Goal: Task Accomplishment & Management: Use online tool/utility

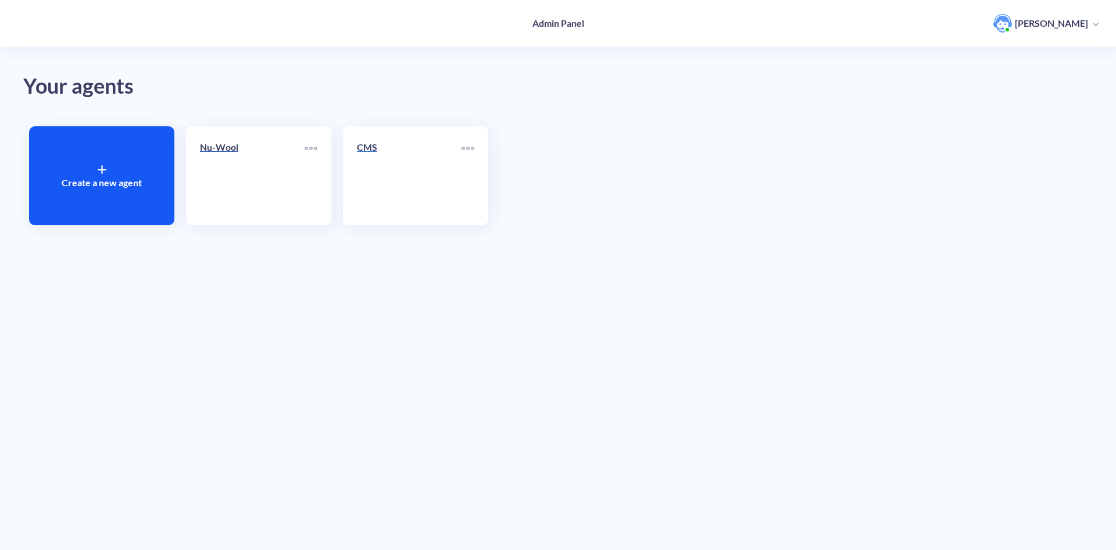
click at [410, 170] on link "CMS" at bounding box center [409, 175] width 105 height 71
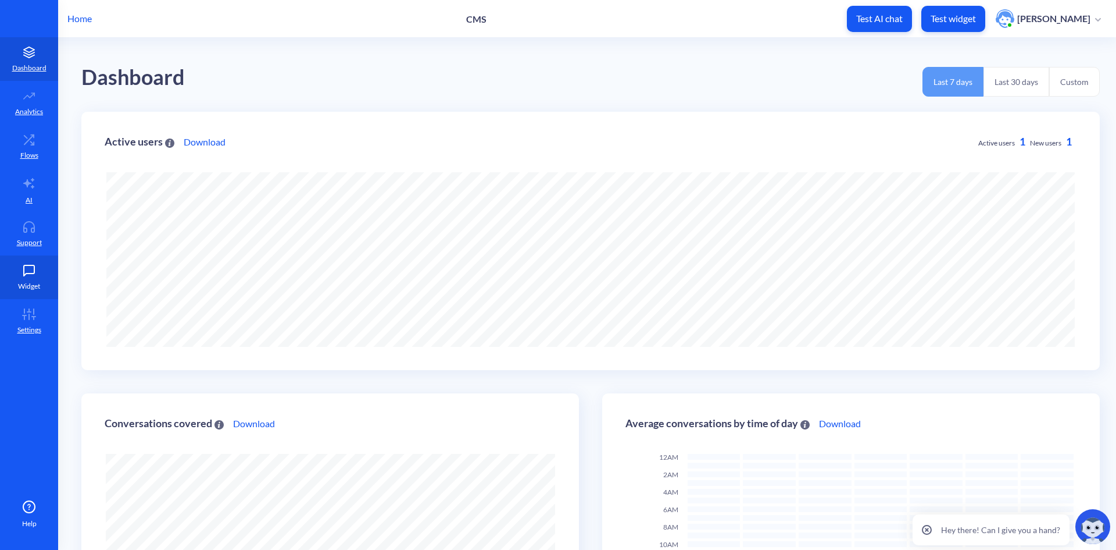
scroll to position [550, 1116]
click at [22, 274] on icon at bounding box center [28, 271] width 23 height 12
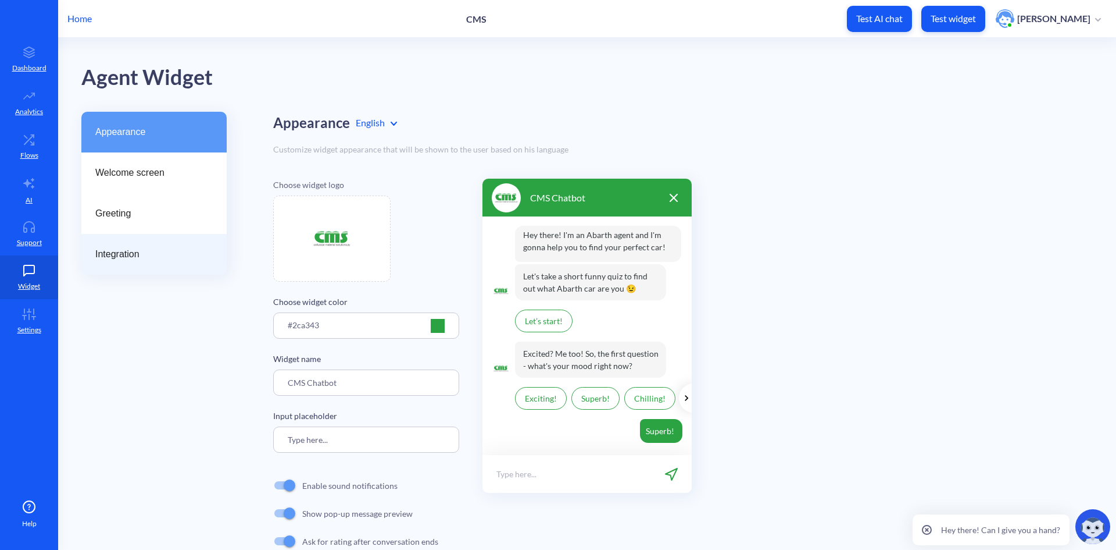
click at [155, 259] on span "Integration" at bounding box center [149, 254] width 108 height 14
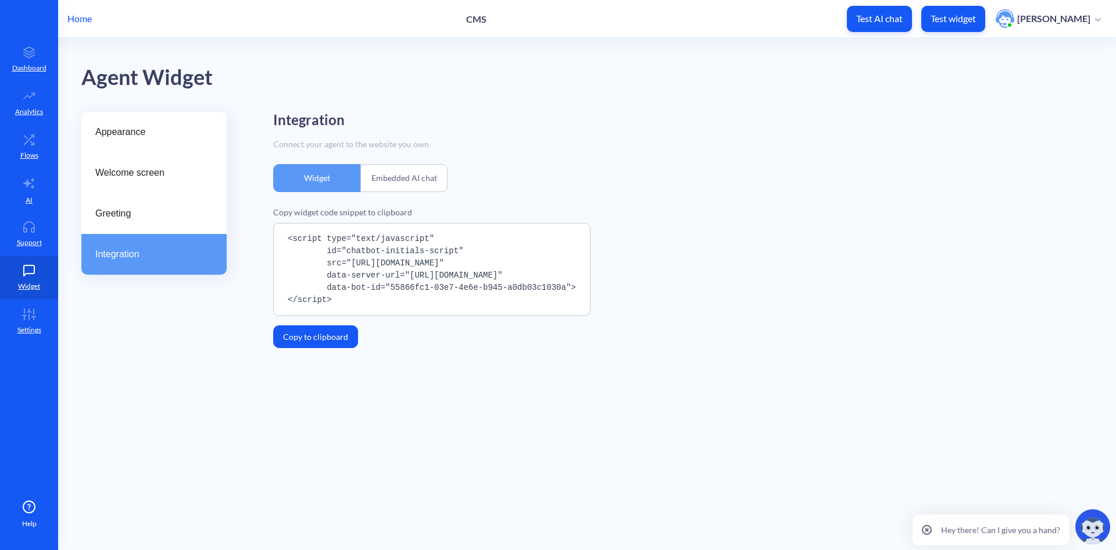
click at [321, 330] on button "Copy to clipboard" at bounding box center [315, 336] width 85 height 23
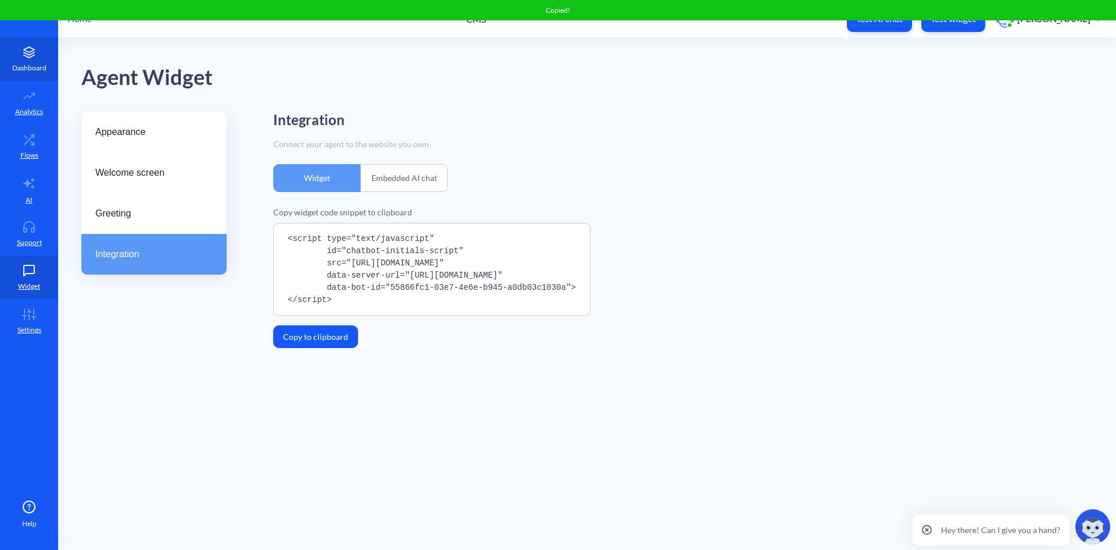
click at [33, 59] on link "Dashboard" at bounding box center [29, 59] width 58 height 44
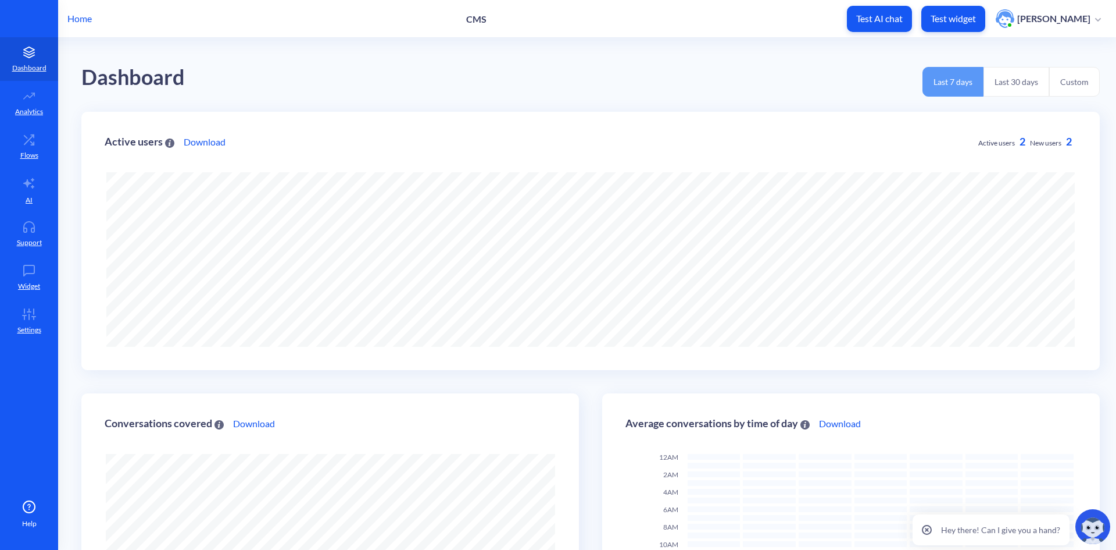
scroll to position [550, 1116]
click at [482, 20] on p "CMS" at bounding box center [476, 18] width 20 height 11
click at [1054, 25] on p "[PERSON_NAME]" at bounding box center [1054, 18] width 73 height 13
click at [771, 79] on div "Dashboard Last 7 days Last 30 days Custom" at bounding box center [590, 75] width 1019 height 74
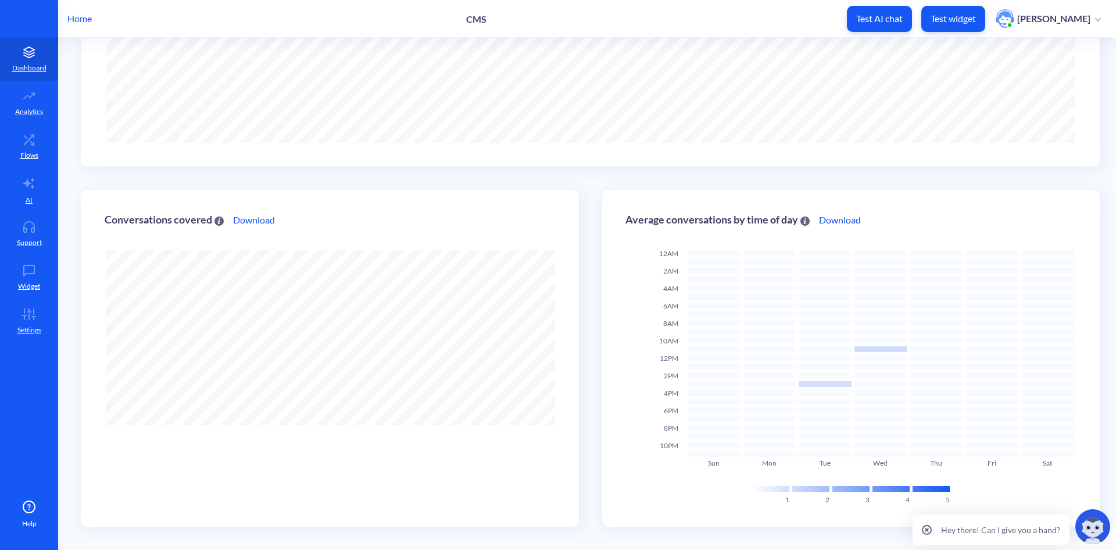
scroll to position [0, 0]
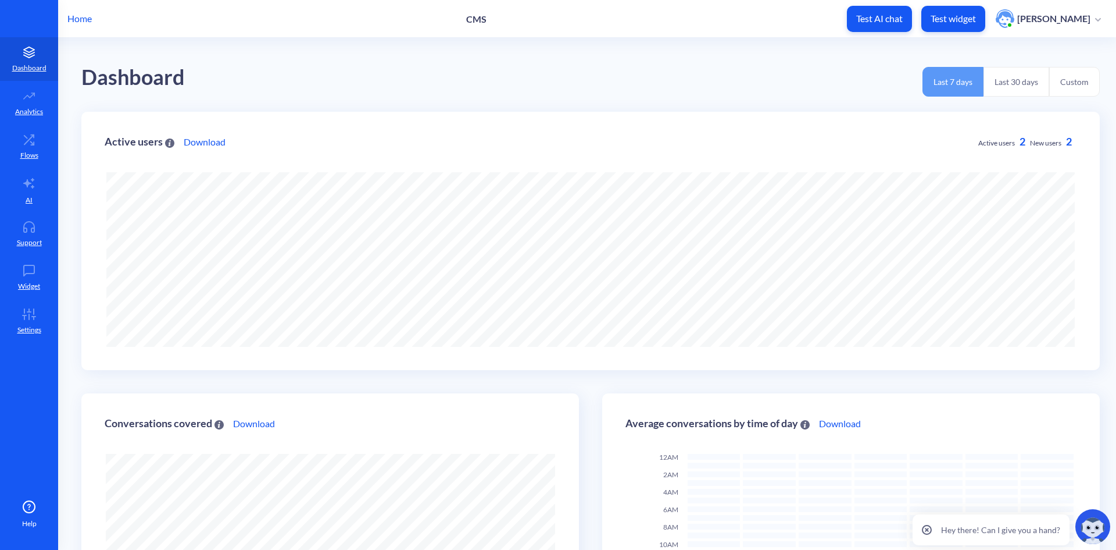
click at [82, 19] on p "Home" at bounding box center [79, 19] width 24 height 14
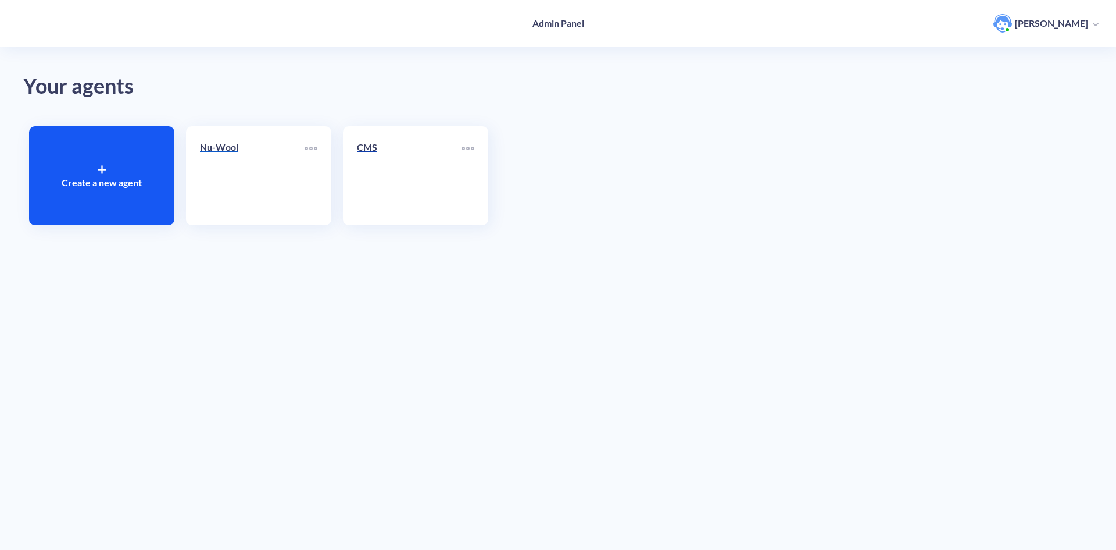
click at [238, 177] on link "Nu-Wool" at bounding box center [252, 175] width 105 height 71
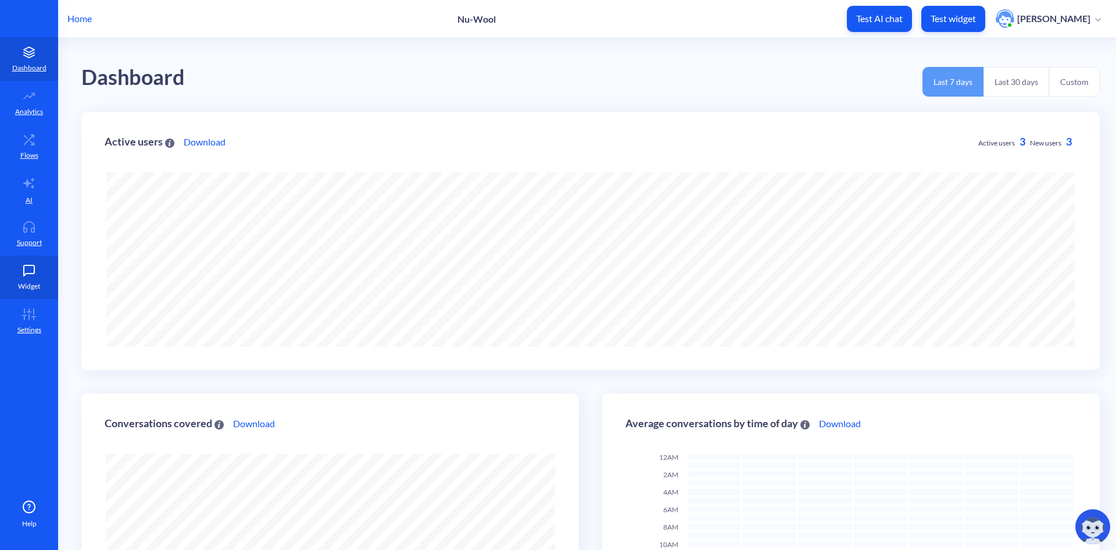
scroll to position [550, 1116]
click at [24, 315] on icon at bounding box center [24, 315] width 3 height 0
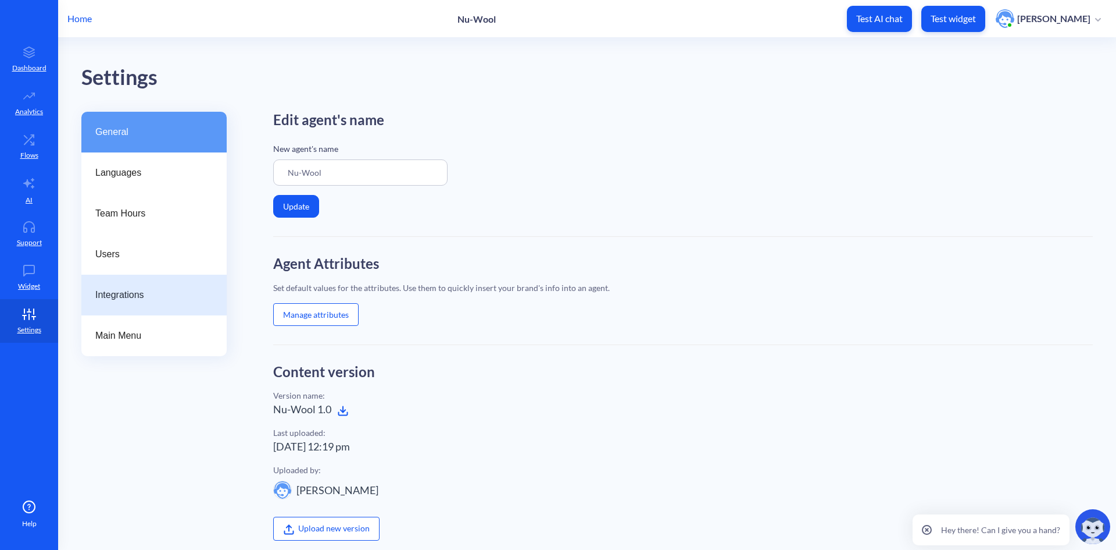
click at [151, 306] on div "Integrations" at bounding box center [153, 294] width 145 height 41
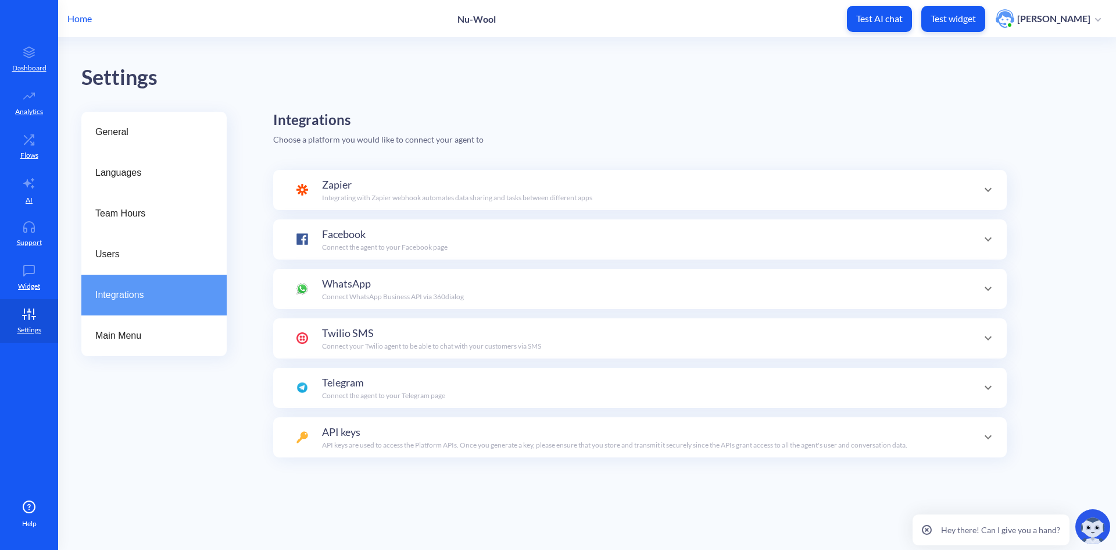
scroll to position [113, 0]
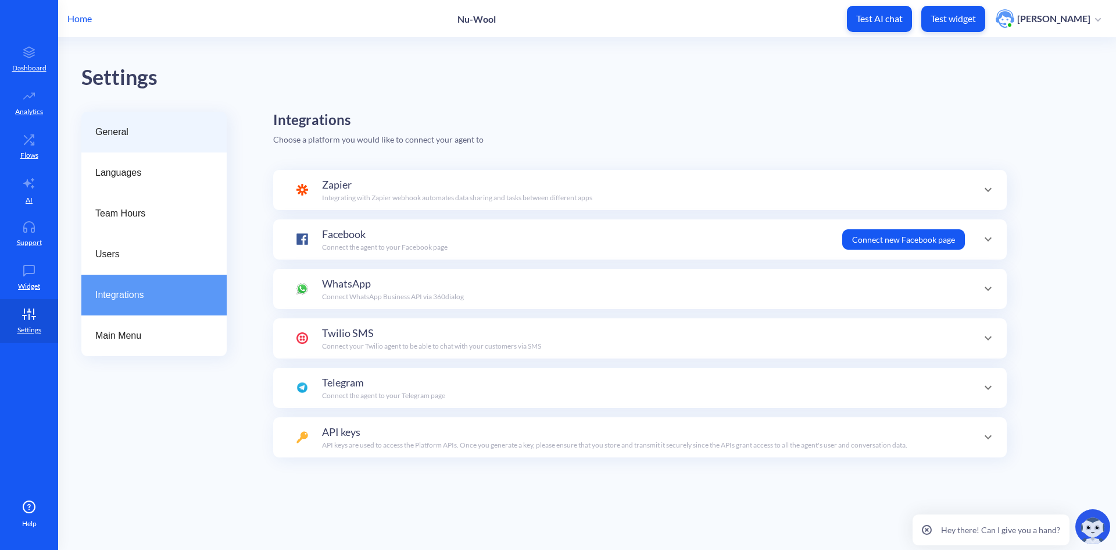
click at [135, 127] on span "General" at bounding box center [149, 132] width 108 height 14
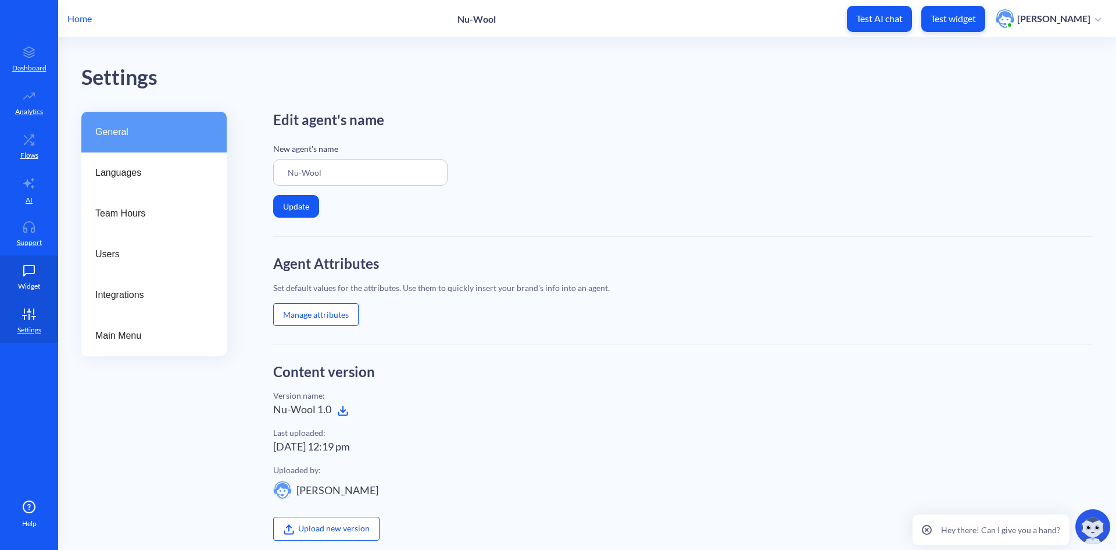
click at [20, 272] on icon at bounding box center [28, 271] width 23 height 12
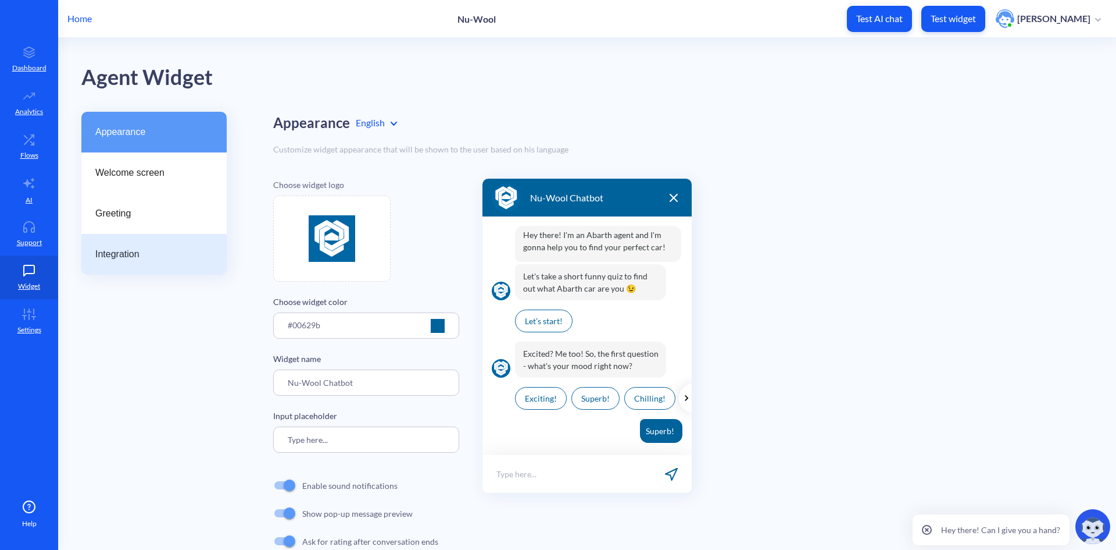
click at [197, 255] on span "Integration" at bounding box center [149, 254] width 108 height 14
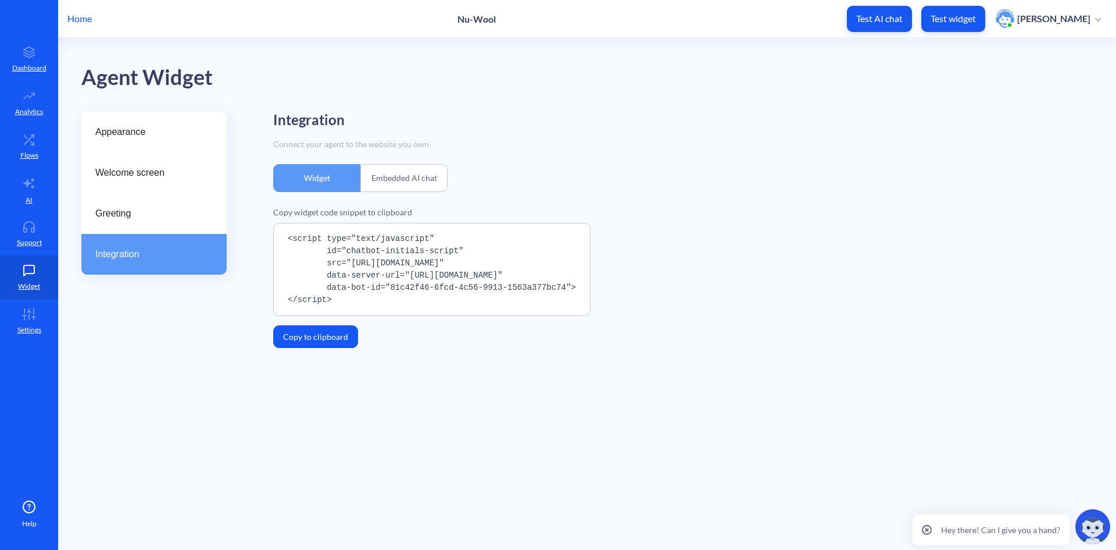
click at [335, 330] on button "Copy to clipboard" at bounding box center [315, 336] width 85 height 23
